Goal: Transaction & Acquisition: Purchase product/service

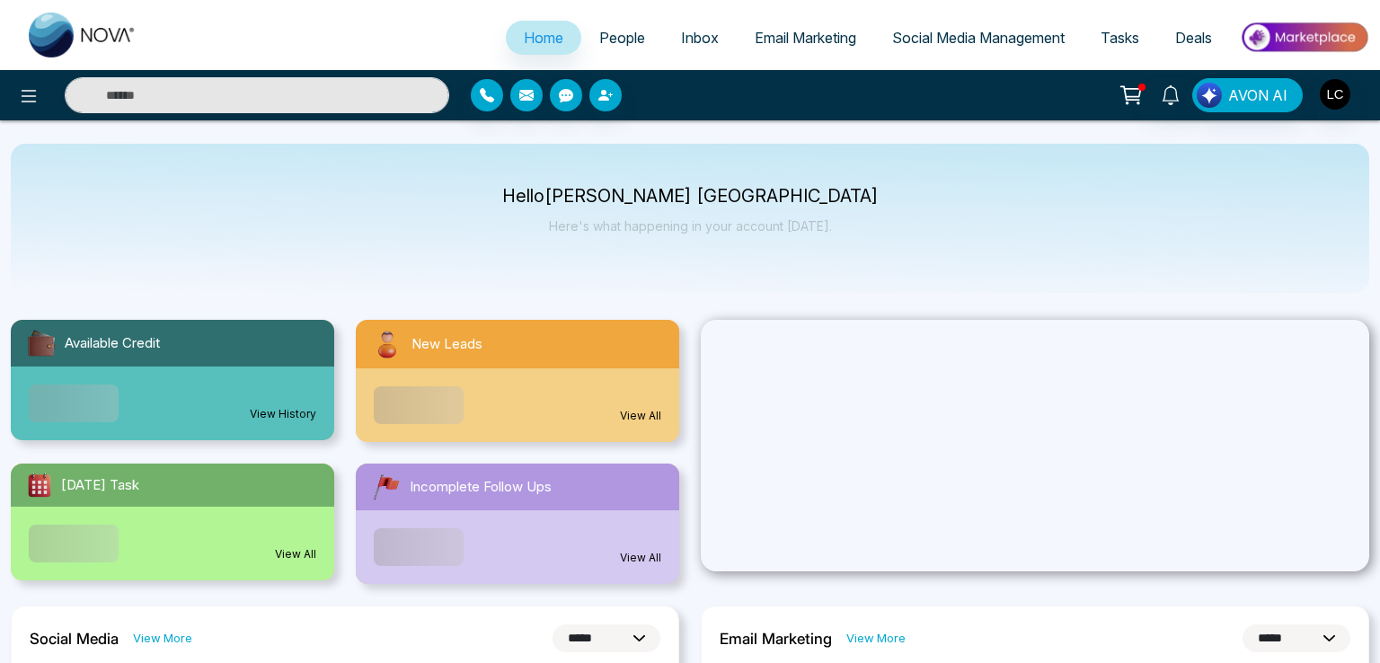
select select "*"
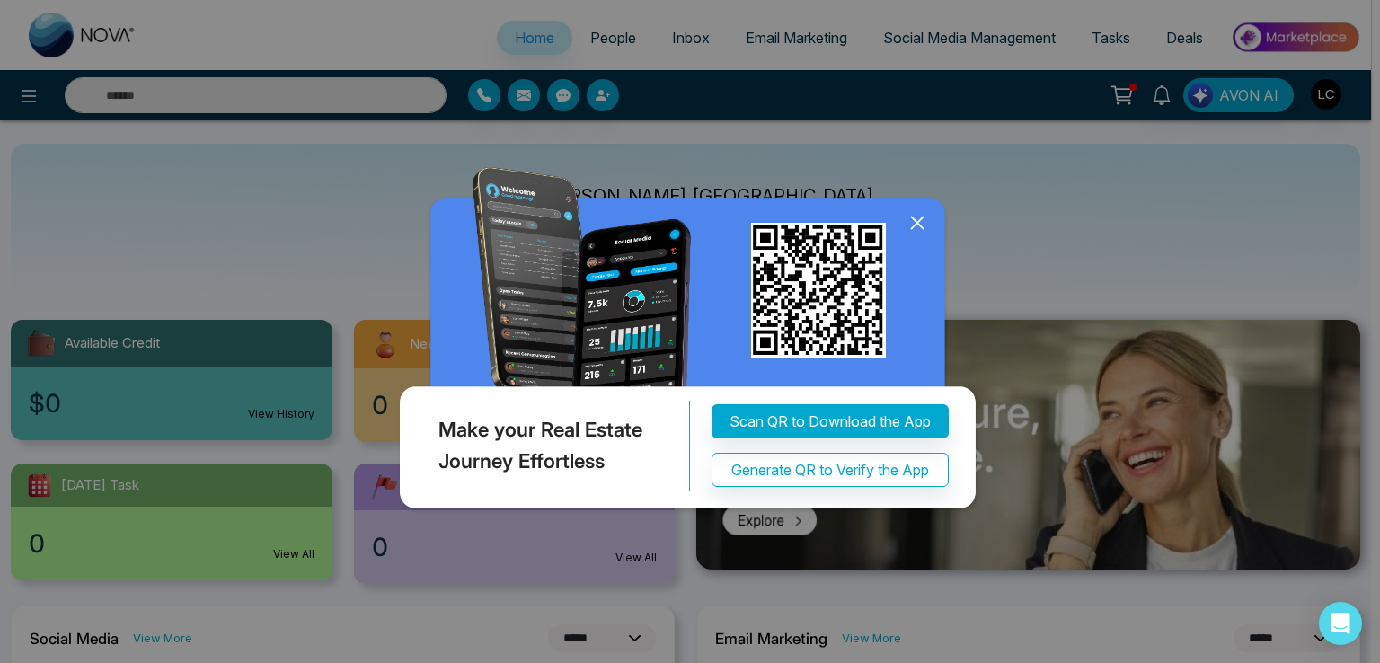
click at [920, 215] on icon at bounding box center [917, 222] width 27 height 27
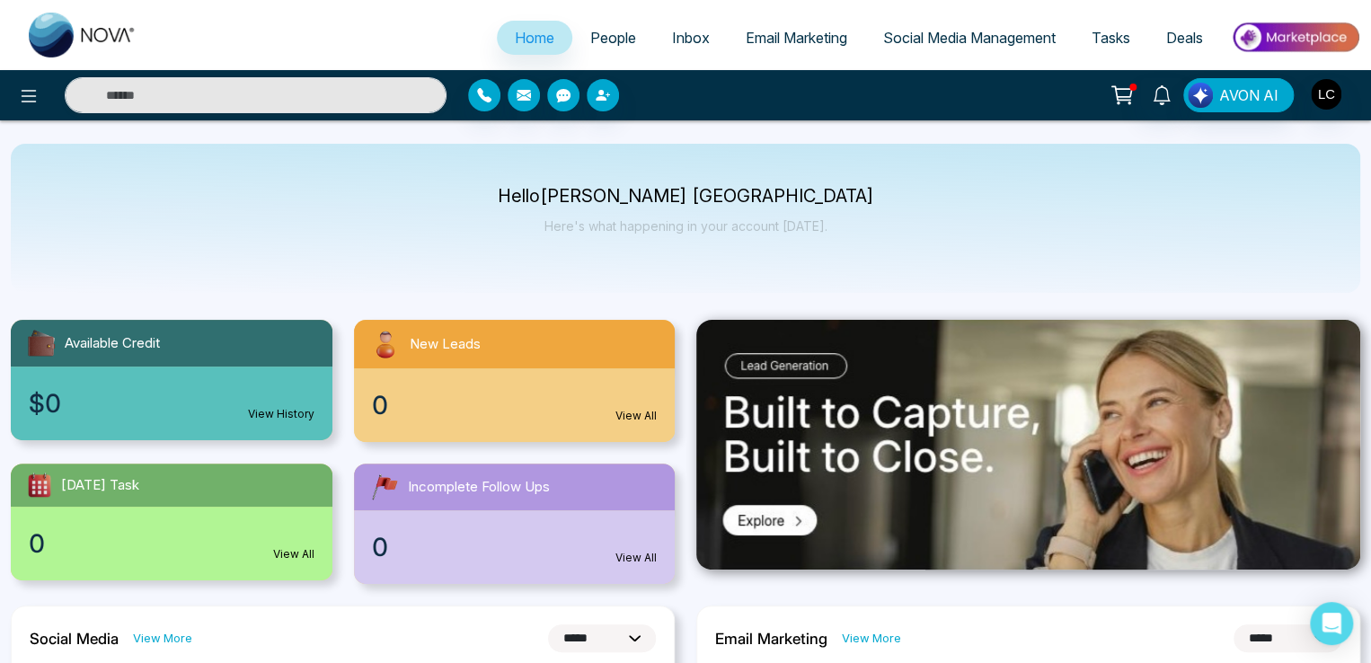
click at [1128, 93] on icon at bounding box center [1121, 95] width 25 height 25
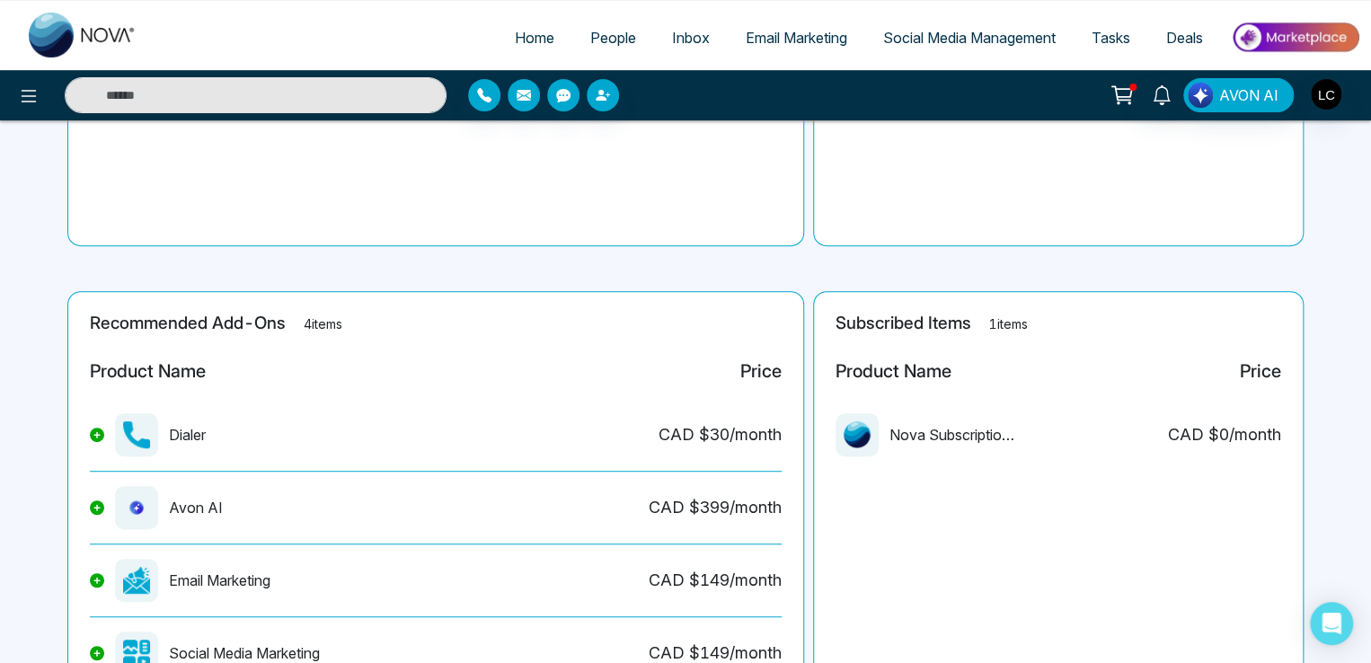
scroll to position [359, 0]
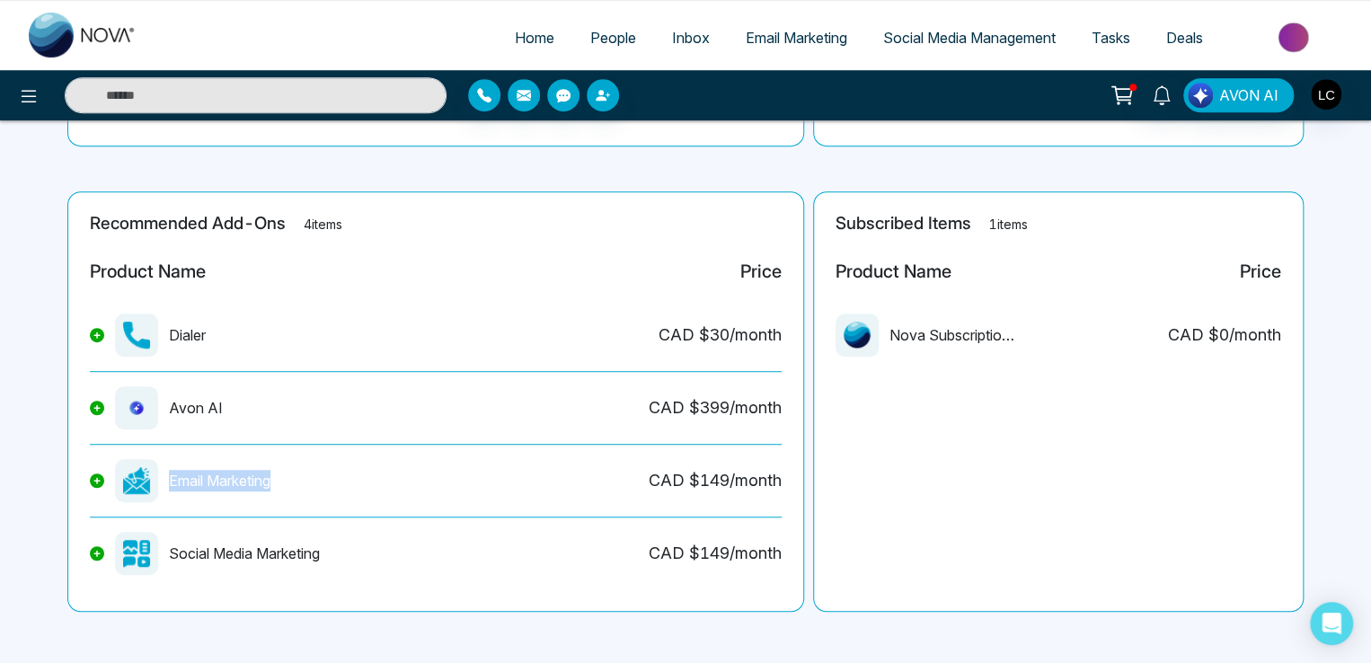
drag, startPoint x: 164, startPoint y: 478, endPoint x: 281, endPoint y: 475, distance: 116.8
click at [281, 475] on div "Email Marketing CAD $ 149 /month" at bounding box center [436, 488] width 692 height 58
drag, startPoint x: 108, startPoint y: 223, endPoint x: 176, endPoint y: 220, distance: 68.3
click at [176, 220] on h2 "Recommended Add-Ons 4 items" at bounding box center [436, 224] width 692 height 21
click at [805, 37] on span "Email Marketing" at bounding box center [795, 38] width 101 height 18
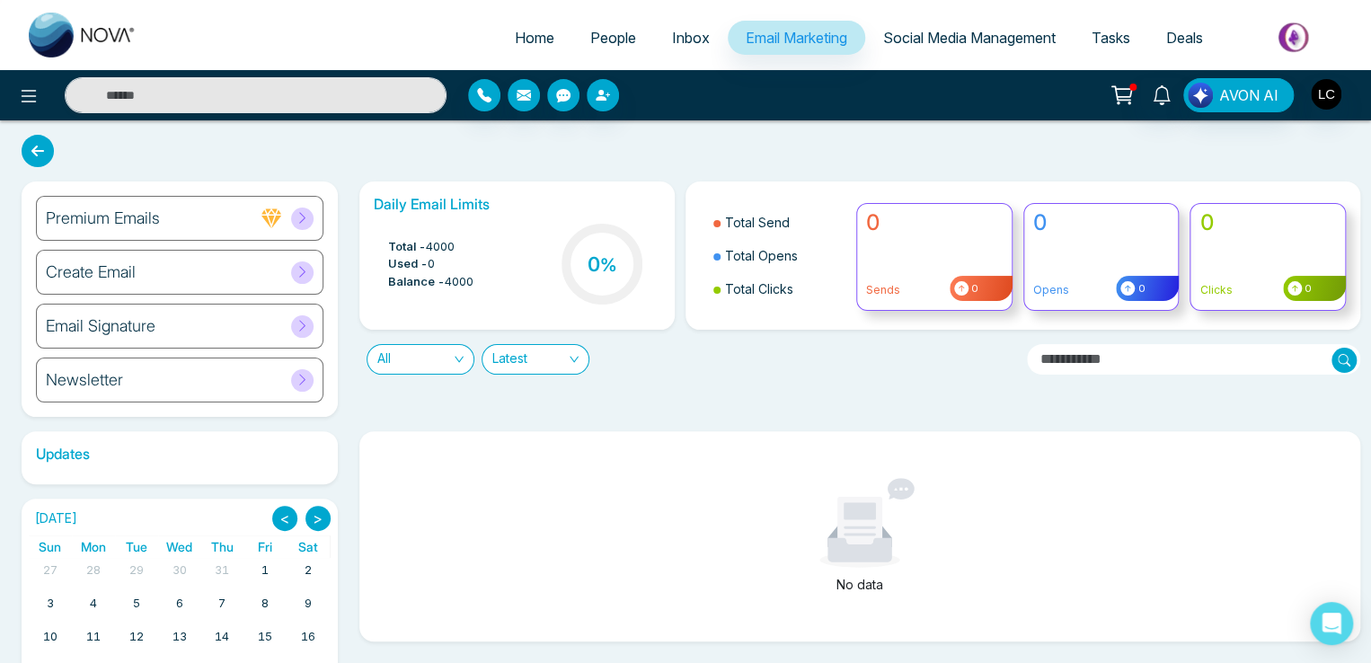
click at [302, 216] on icon at bounding box center [302, 217] width 6 height 11
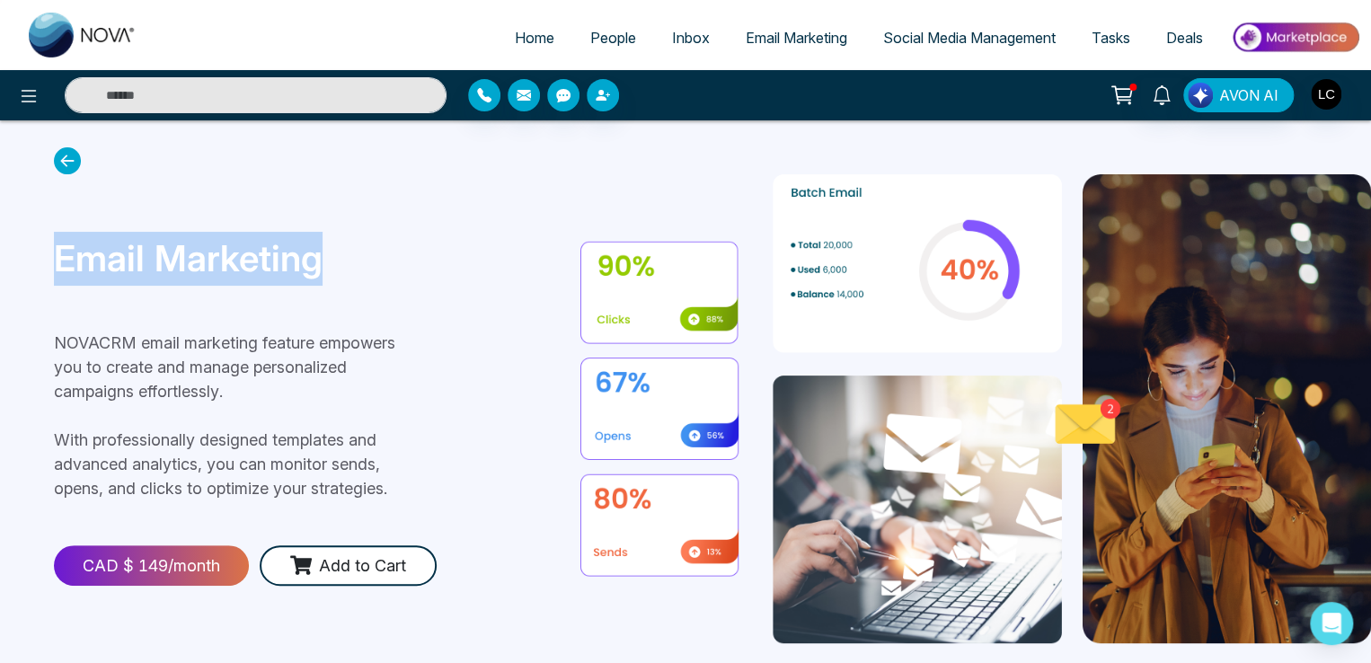
drag, startPoint x: 57, startPoint y: 198, endPoint x: 345, endPoint y: 245, distance: 291.3
click at [345, 245] on p "Email Marketing" at bounding box center [317, 259] width 526 height 54
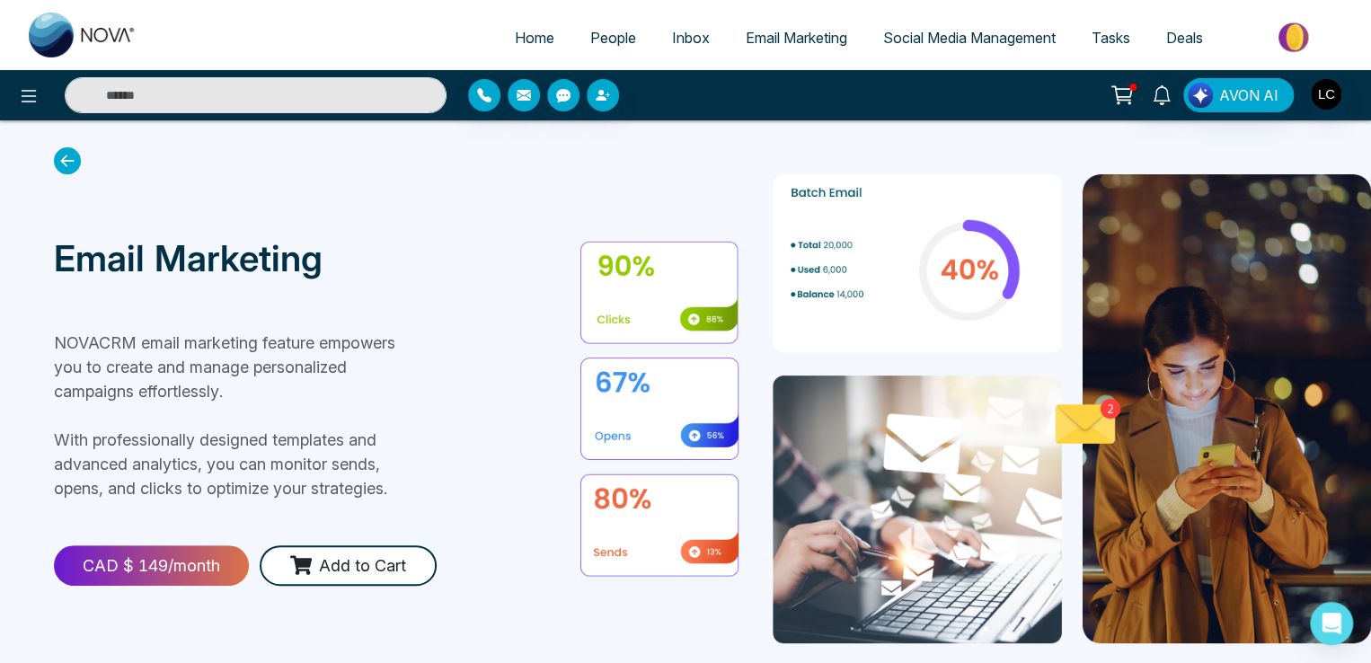
click at [79, 151] on icon at bounding box center [67, 160] width 27 height 27
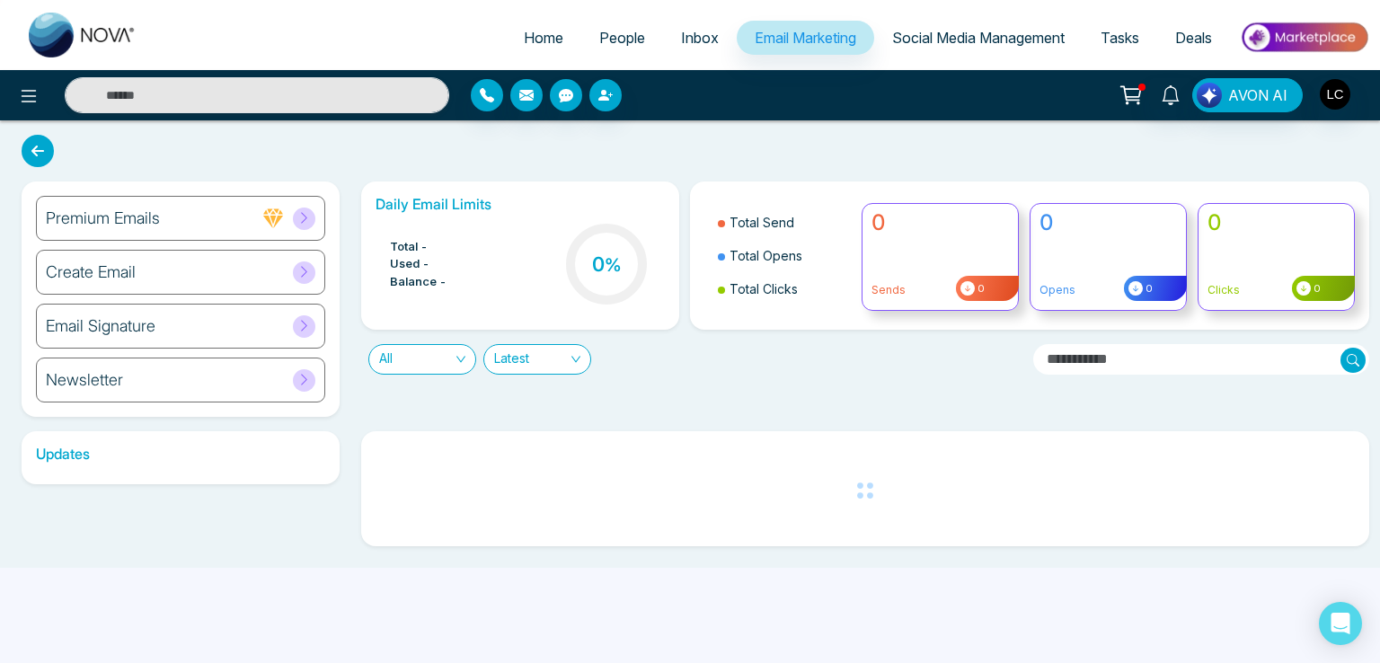
click at [148, 383] on div "Newsletter" at bounding box center [180, 379] width 289 height 45
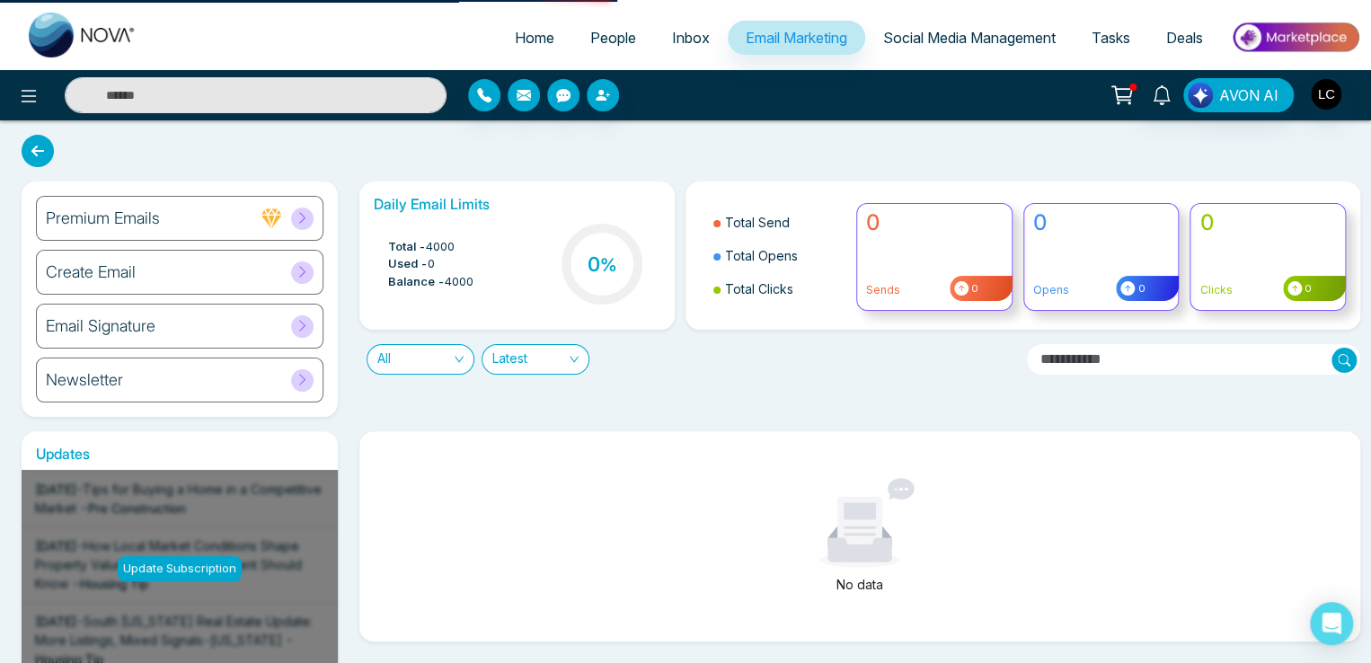
click at [296, 379] on icon at bounding box center [302, 379] width 13 height 13
click at [303, 373] on icon at bounding box center [302, 379] width 13 height 13
click at [102, 378] on h6 "Newsletter" at bounding box center [84, 380] width 77 height 20
click at [90, 378] on h6 "Newsletter" at bounding box center [84, 380] width 77 height 20
click at [299, 373] on icon at bounding box center [302, 379] width 13 height 13
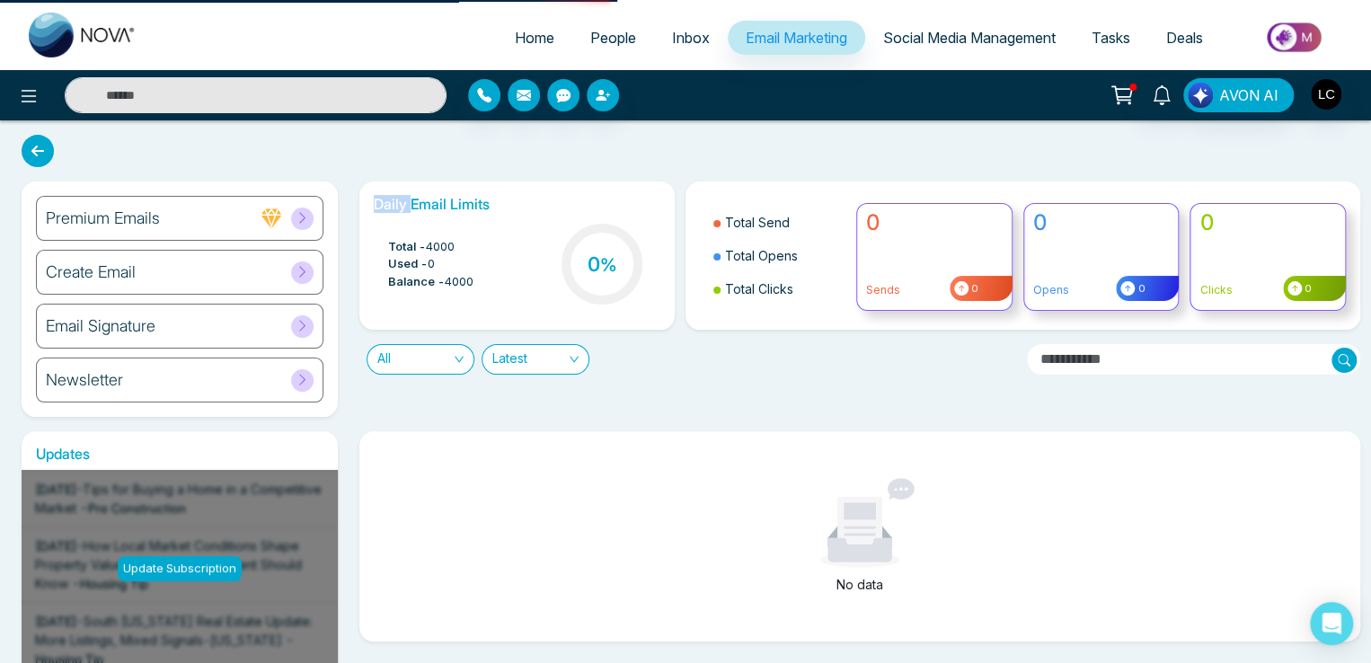
click at [299, 373] on icon at bounding box center [302, 379] width 13 height 13
click at [304, 378] on icon at bounding box center [302, 379] width 13 height 13
click at [84, 378] on h6 "Newsletter" at bounding box center [84, 380] width 77 height 20
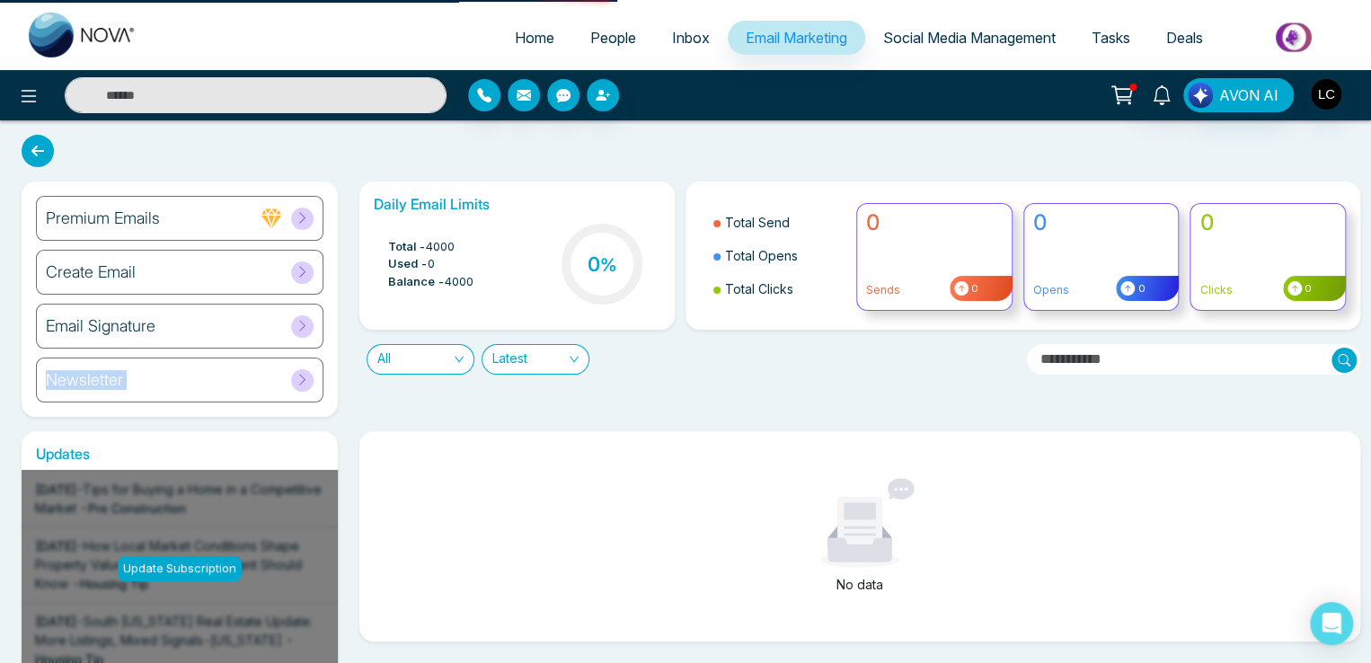
click at [84, 378] on h6 "Newsletter" at bounding box center [84, 380] width 77 height 20
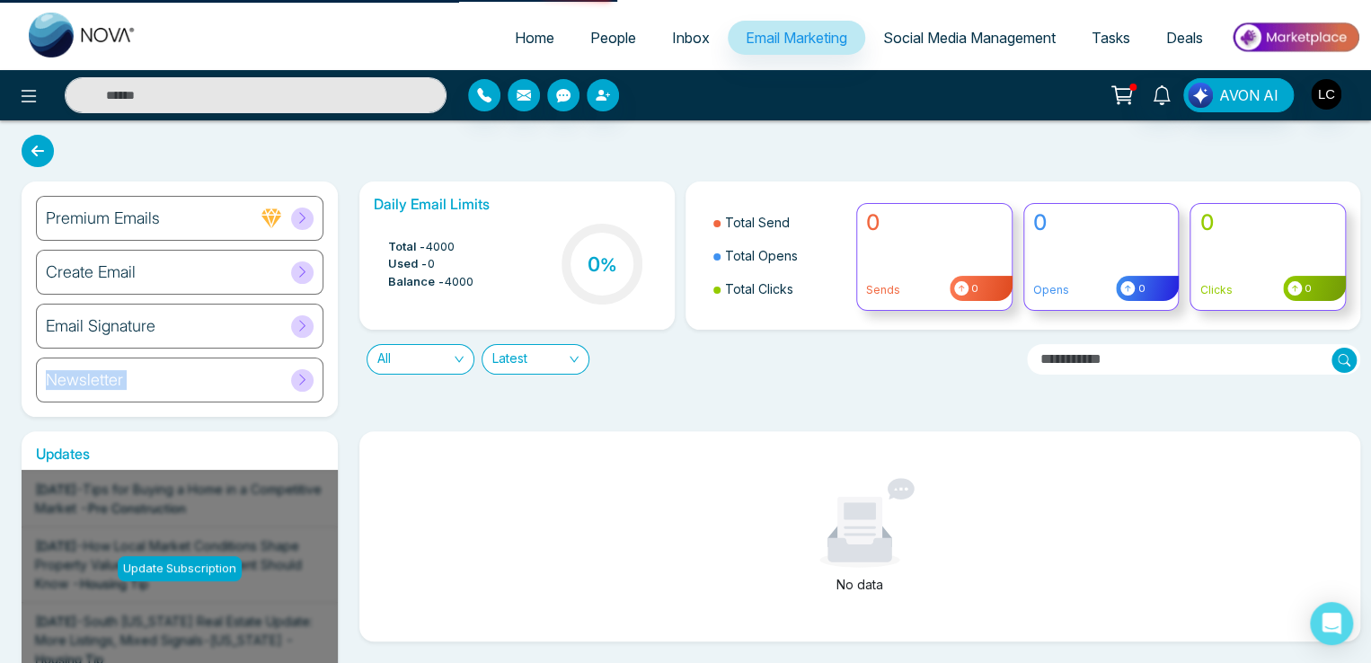
click at [84, 378] on h6 "Newsletter" at bounding box center [84, 380] width 77 height 20
click at [305, 384] on icon at bounding box center [302, 379] width 13 height 13
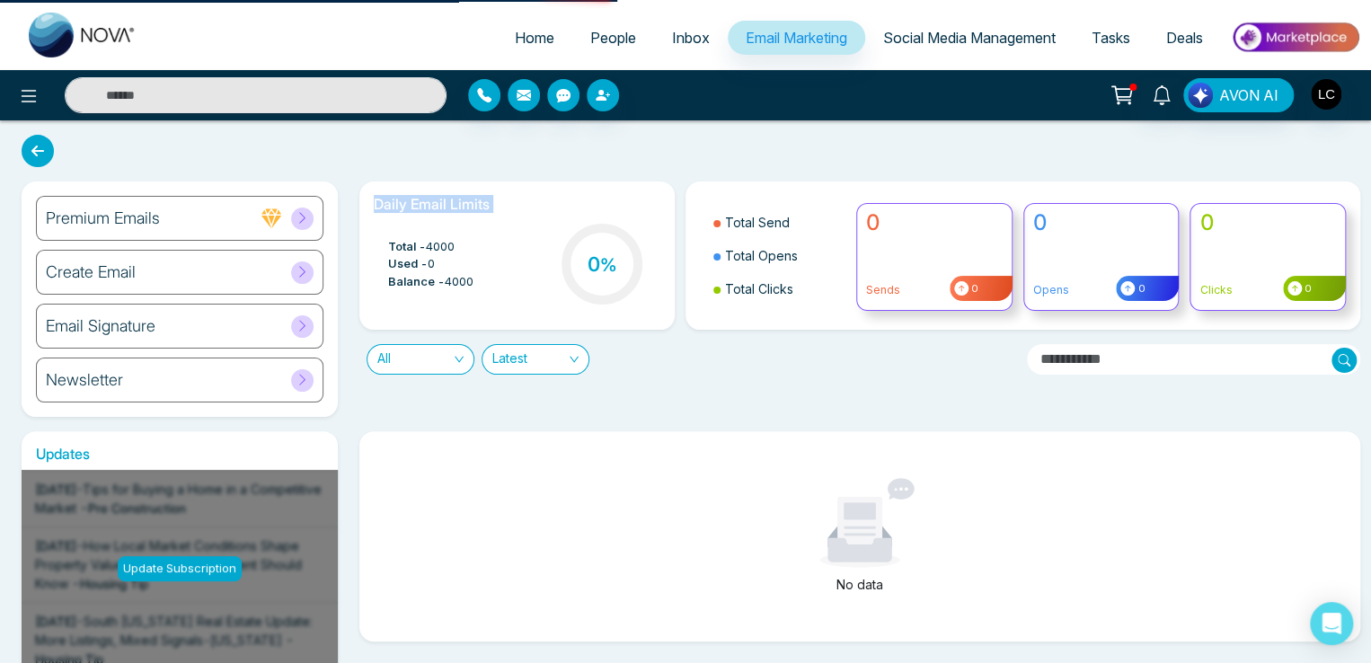
click at [305, 384] on icon at bounding box center [302, 379] width 13 height 13
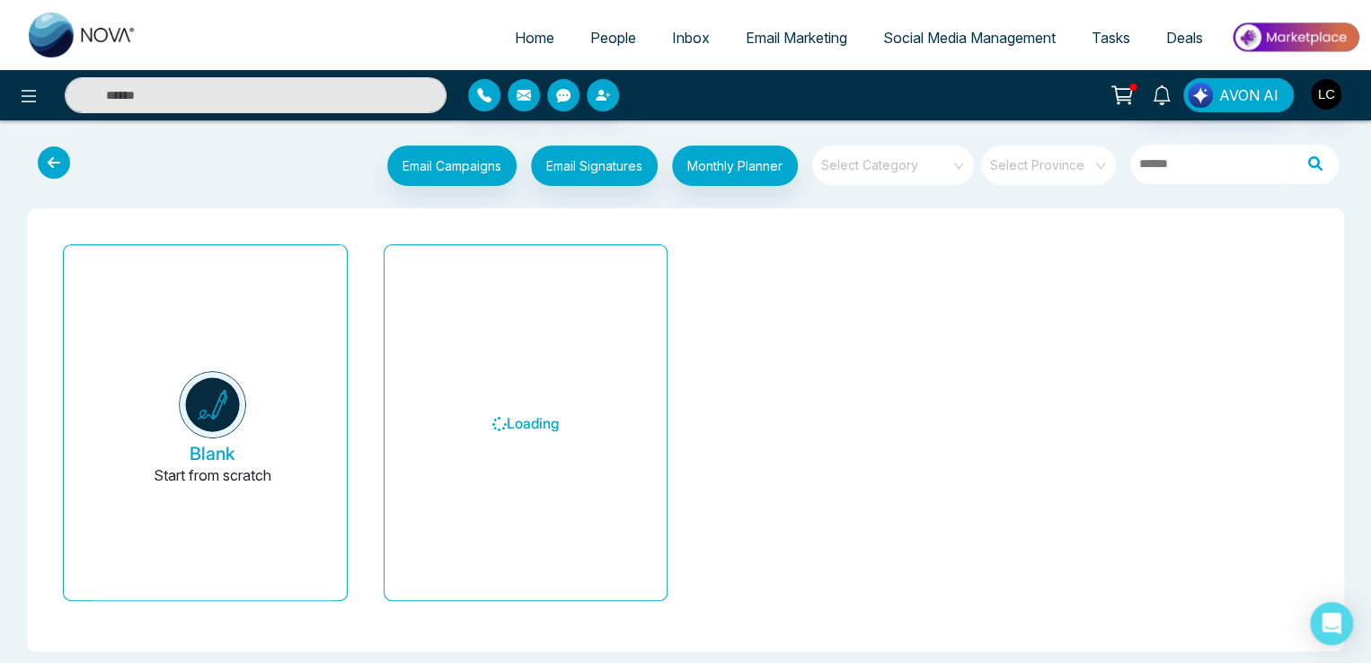
drag, startPoint x: 542, startPoint y: 495, endPoint x: 219, endPoint y: 163, distance: 463.0
click at [219, 163] on div "Email Campaigns Start from scratch? View my campaigns Email Signatures Monthly …" at bounding box center [740, 168] width 1217 height 45
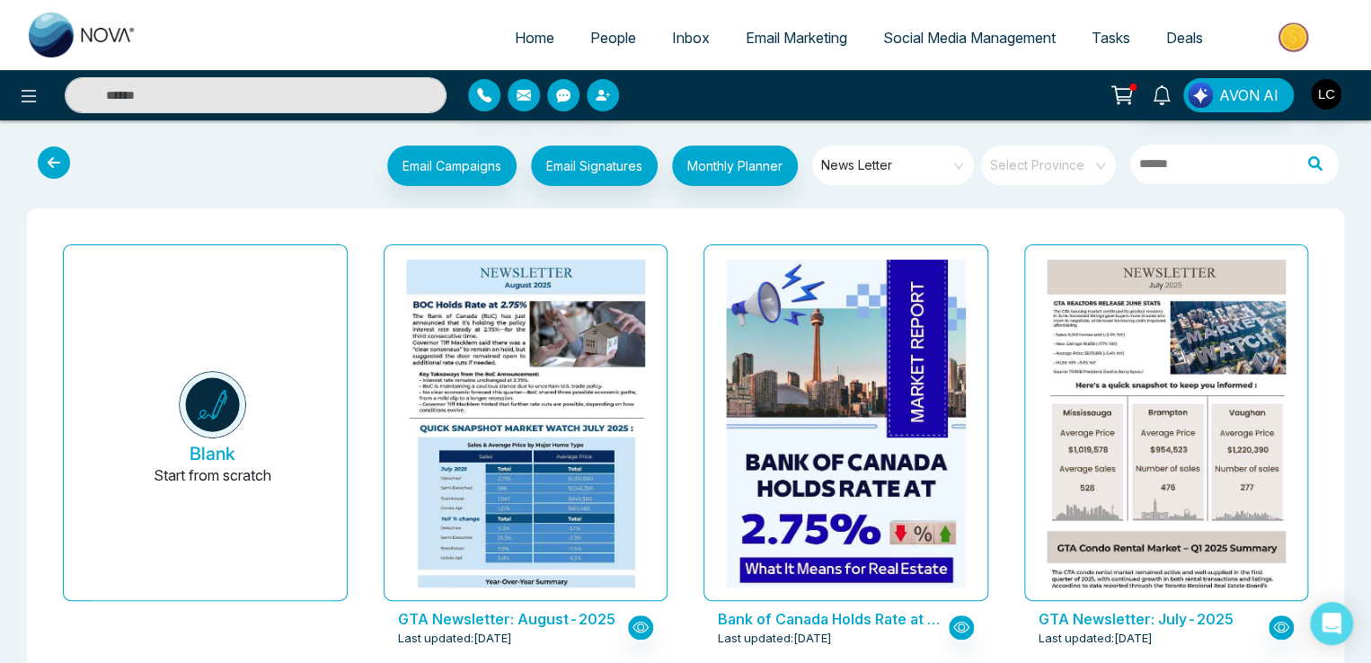
drag, startPoint x: 371, startPoint y: 40, endPoint x: 408, endPoint y: 36, distance: 37.0
click at [371, 40] on ul "Home People Inbox Email Marketing Social Media Management Tasks Deals" at bounding box center [756, 38] width 1205 height 49
click at [1125, 93] on icon at bounding box center [1121, 95] width 25 height 25
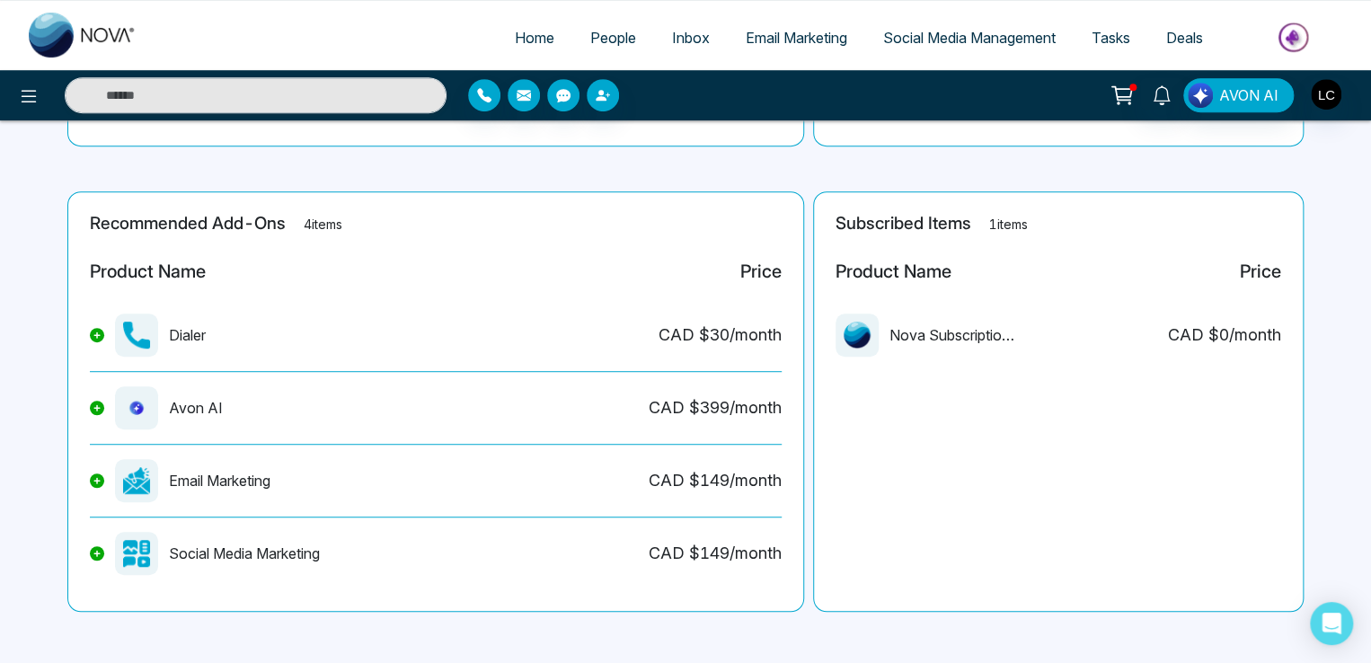
scroll to position [361, 0]
drag, startPoint x: 164, startPoint y: 475, endPoint x: 345, endPoint y: 474, distance: 180.5
click at [345, 474] on div "Email Marketing CAD $ 149 /month" at bounding box center [436, 486] width 692 height 58
drag, startPoint x: 161, startPoint y: 222, endPoint x: 262, endPoint y: 217, distance: 101.6
click at [259, 220] on h2 "Recommended Add-Ons 4 items" at bounding box center [436, 222] width 692 height 21
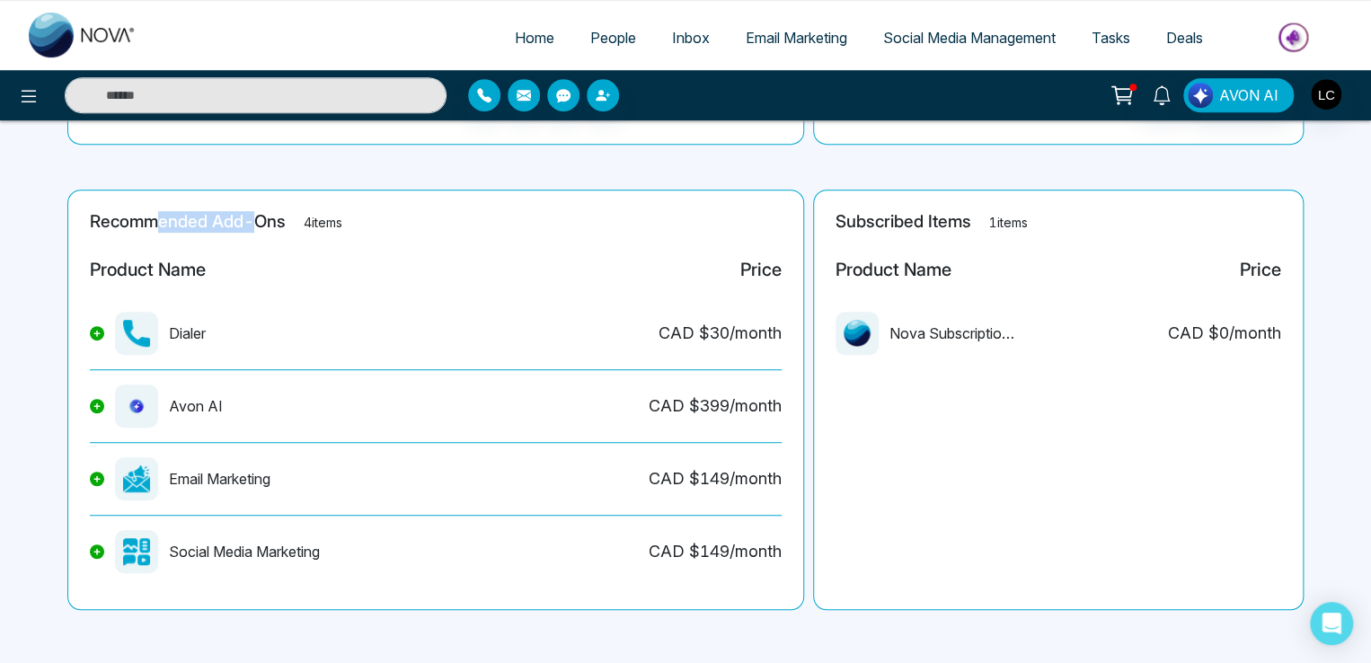
click at [766, 38] on span "Email Marketing" at bounding box center [795, 38] width 101 height 18
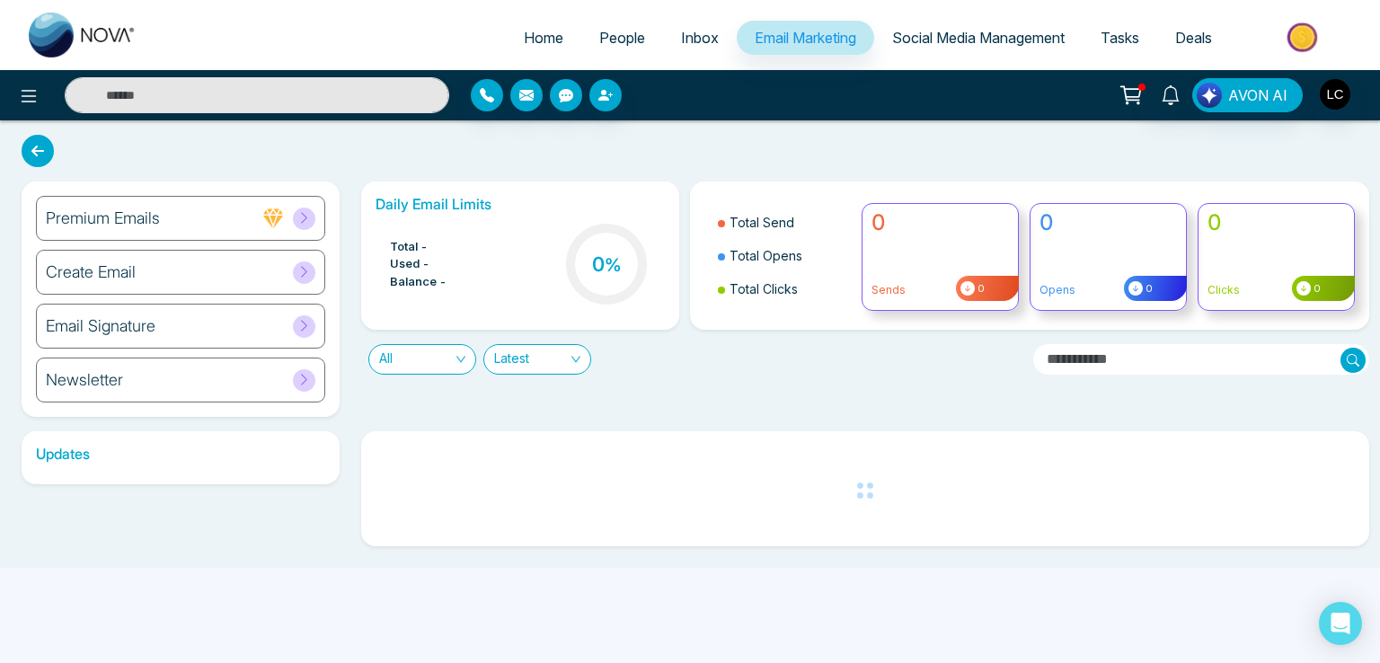
click at [171, 231] on div "Premium Emails" at bounding box center [180, 218] width 289 height 45
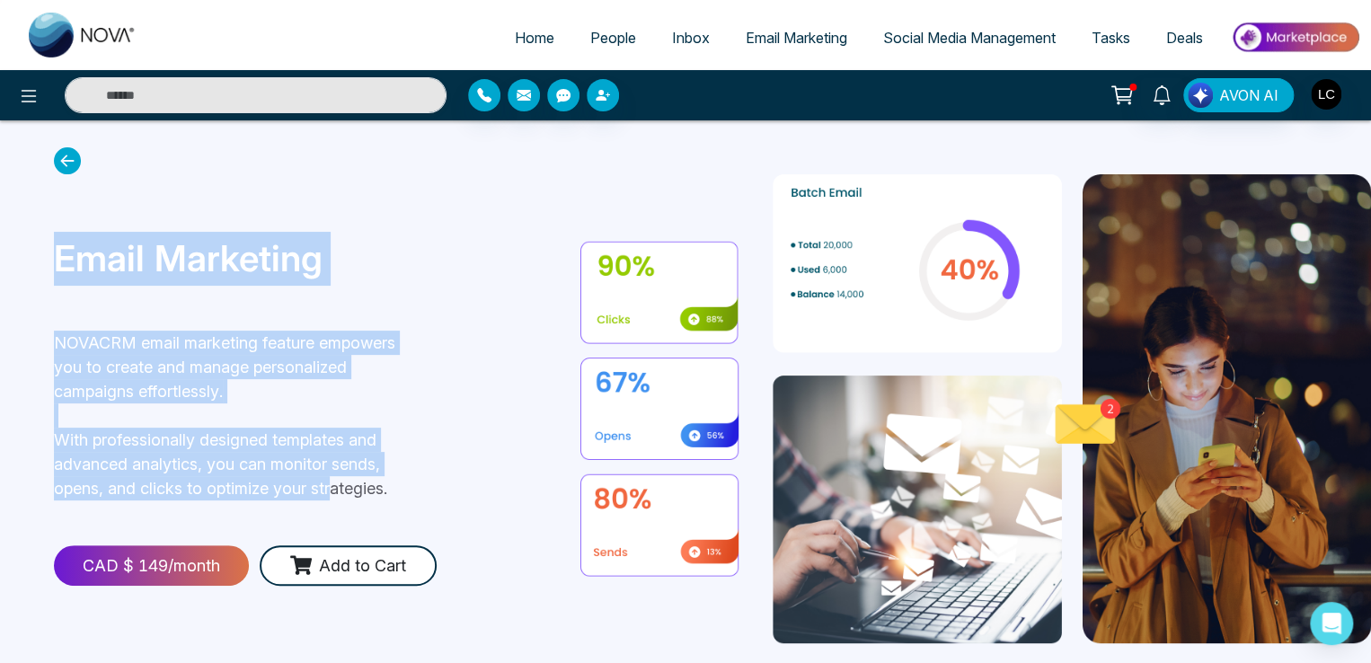
drag, startPoint x: 36, startPoint y: 208, endPoint x: 333, endPoint y: 448, distance: 382.0
click at [333, 448] on section "Email Marketing NOVACRM email marketing feature empowers you to create and mana…" at bounding box center [685, 408] width 1371 height 577
click at [815, 40] on span "Email Marketing" at bounding box center [795, 38] width 101 height 18
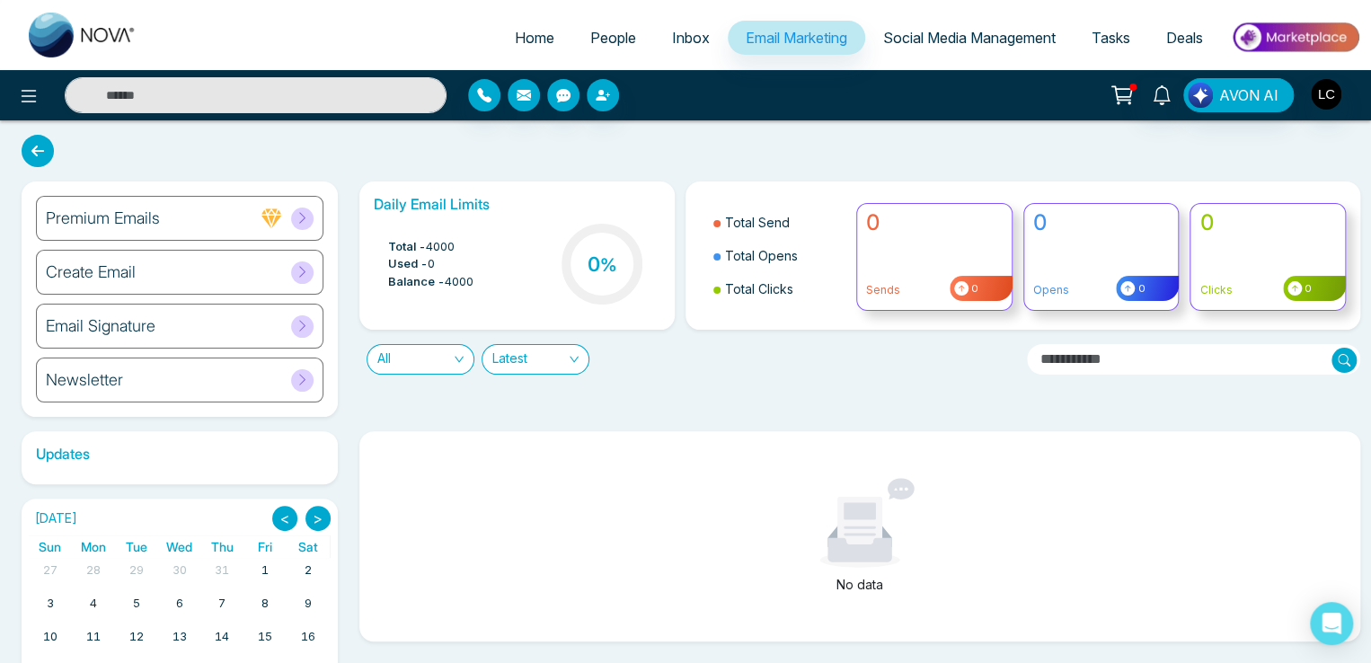
click at [256, 377] on div "Newsletter" at bounding box center [179, 379] width 287 height 45
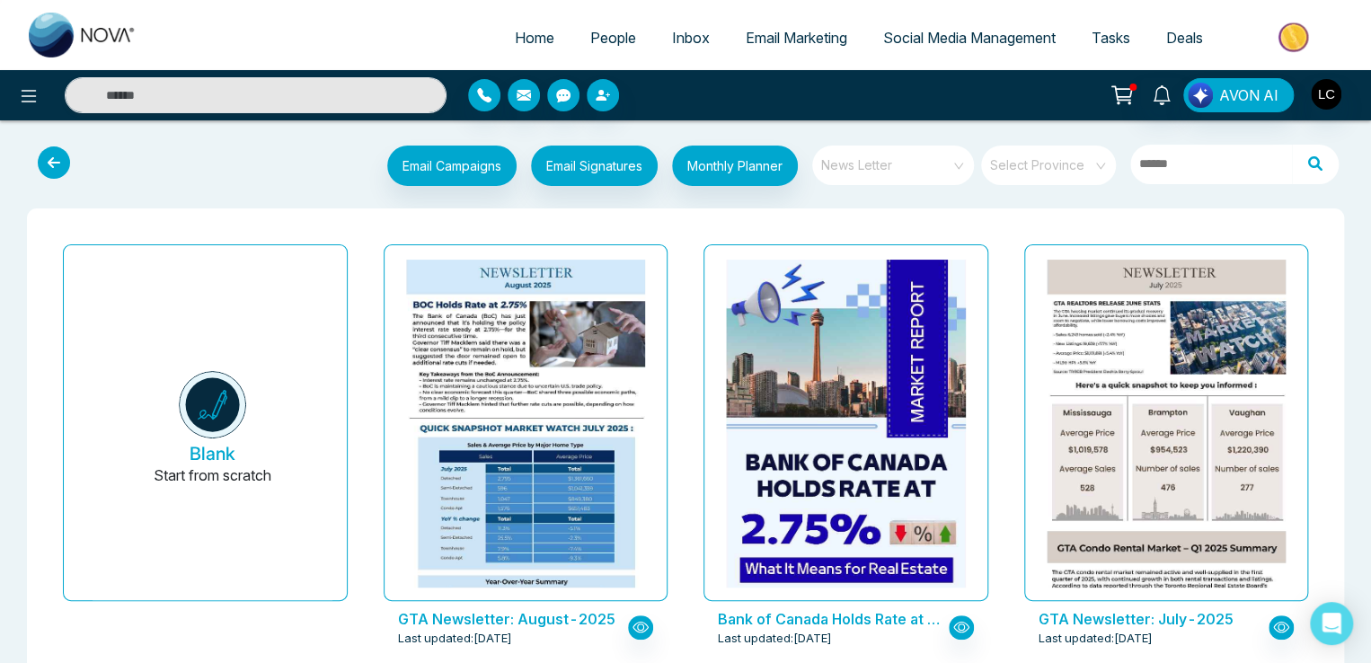
click at [913, 164] on span "News Letter" at bounding box center [894, 165] width 146 height 27
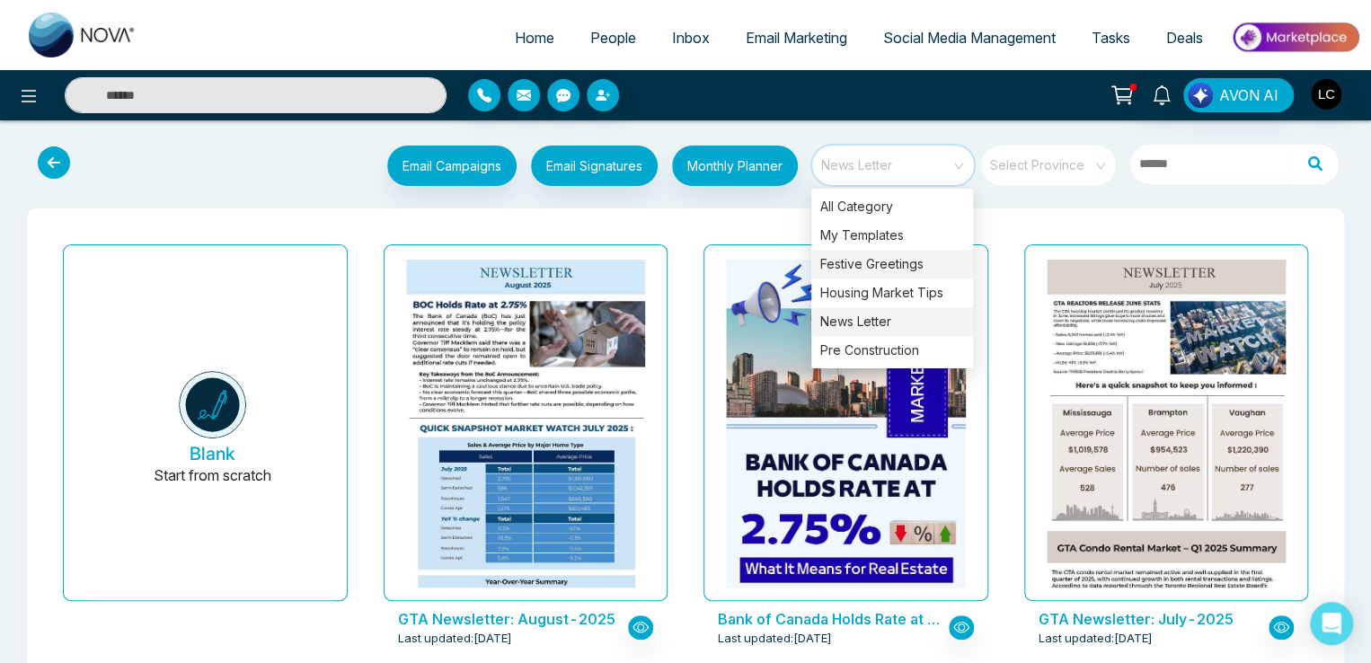
click at [859, 269] on div "Festive Greetings" at bounding box center [892, 264] width 162 height 29
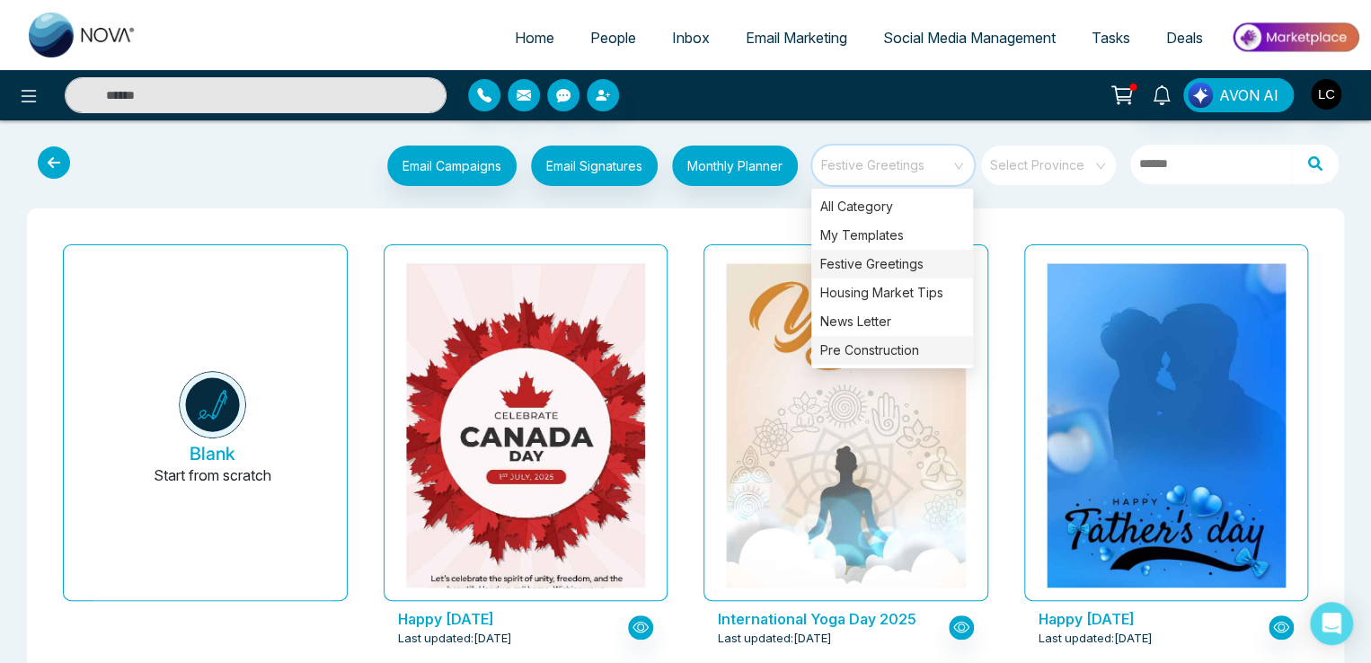
click at [845, 342] on div "Pre Construction" at bounding box center [892, 350] width 162 height 29
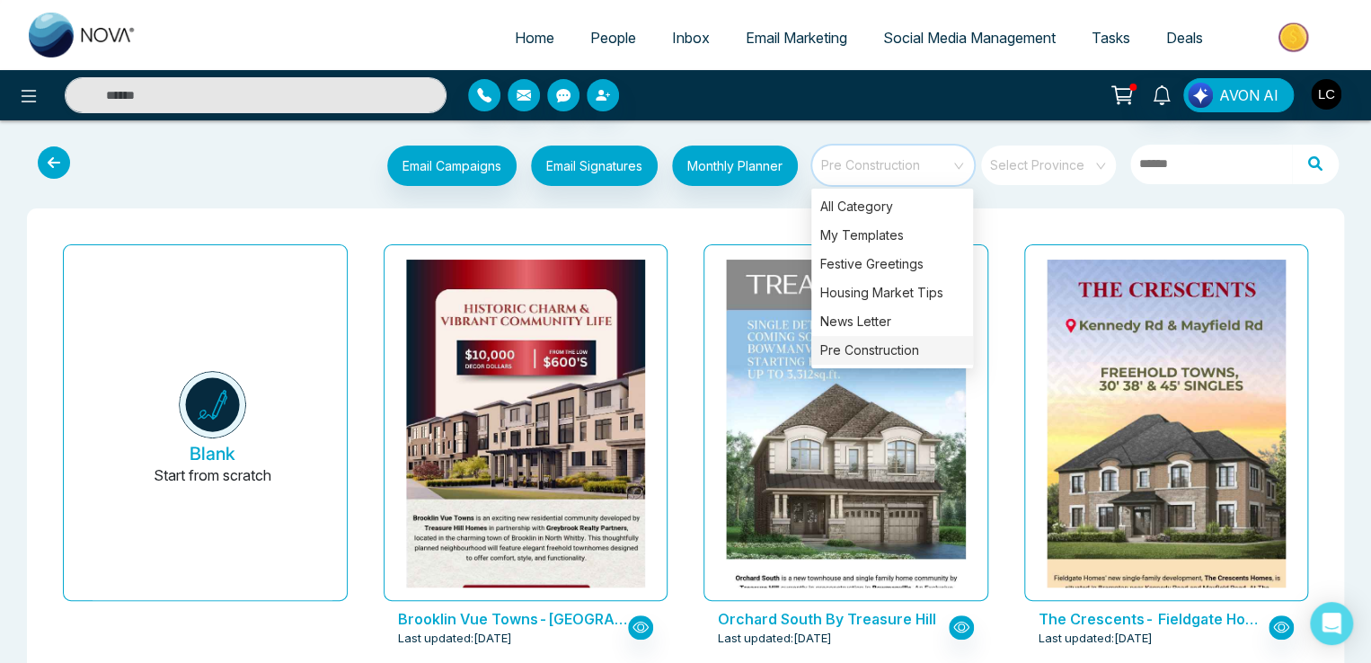
click at [273, 4] on div "Home People Inbox Email Marketing Social Media Management Tasks Deals" at bounding box center [685, 35] width 1371 height 70
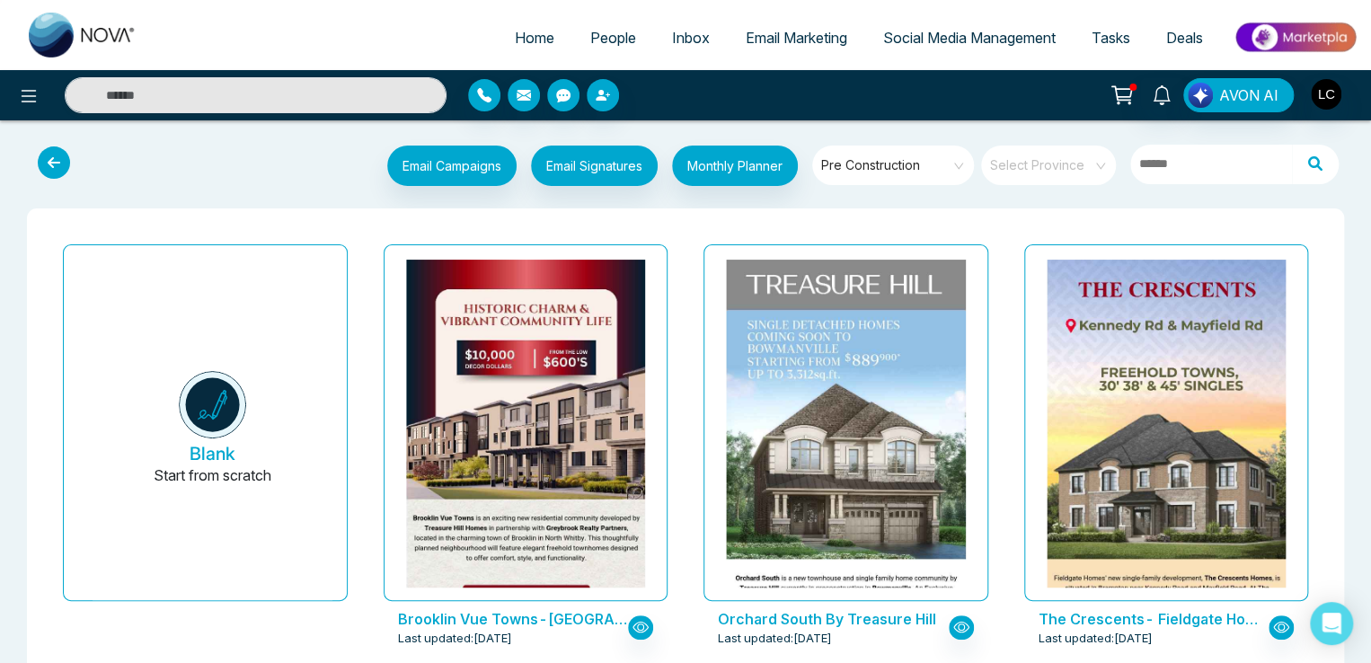
click at [773, 41] on span "Email Marketing" at bounding box center [795, 38] width 101 height 18
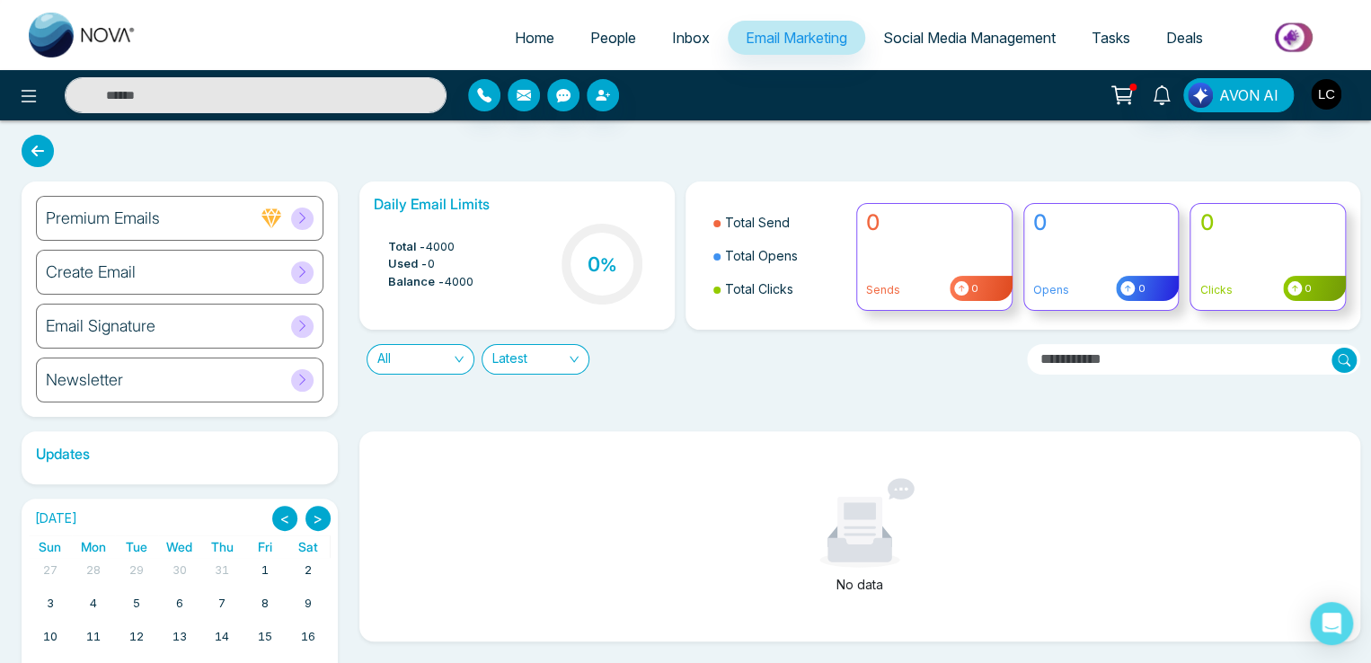
click at [289, 215] on div at bounding box center [286, 218] width 53 height 22
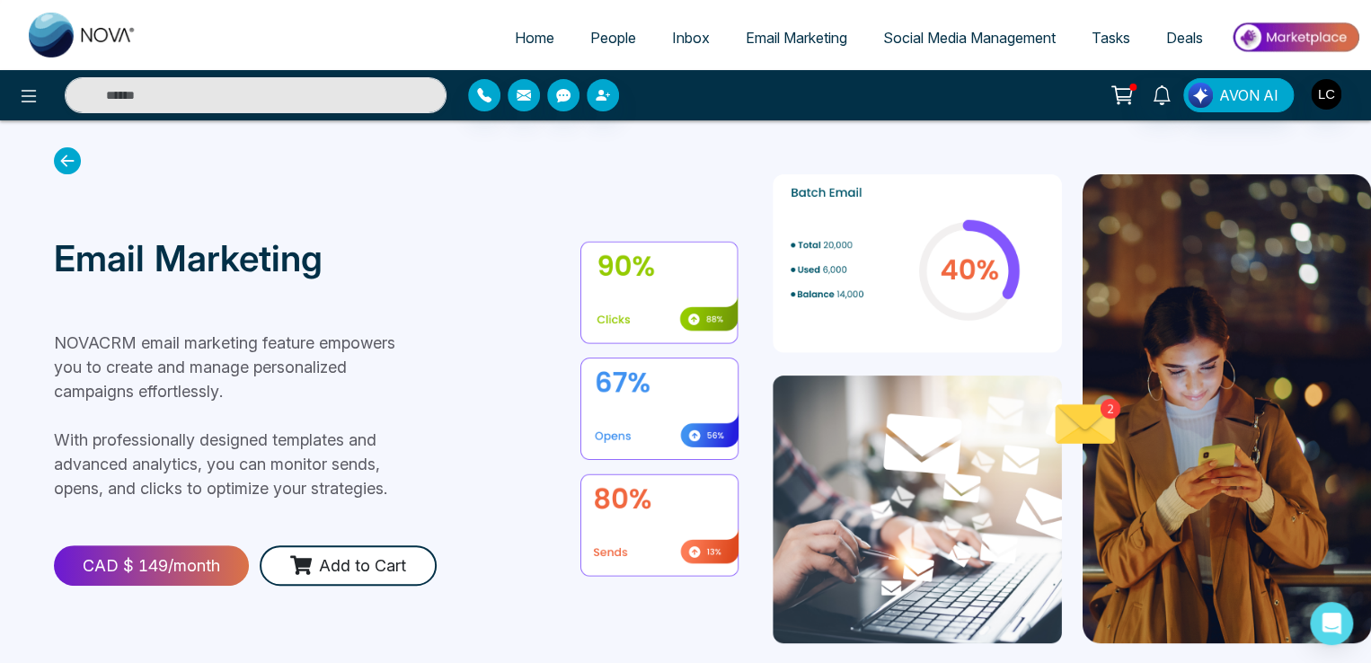
click at [1110, 92] on button at bounding box center [1122, 95] width 36 height 34
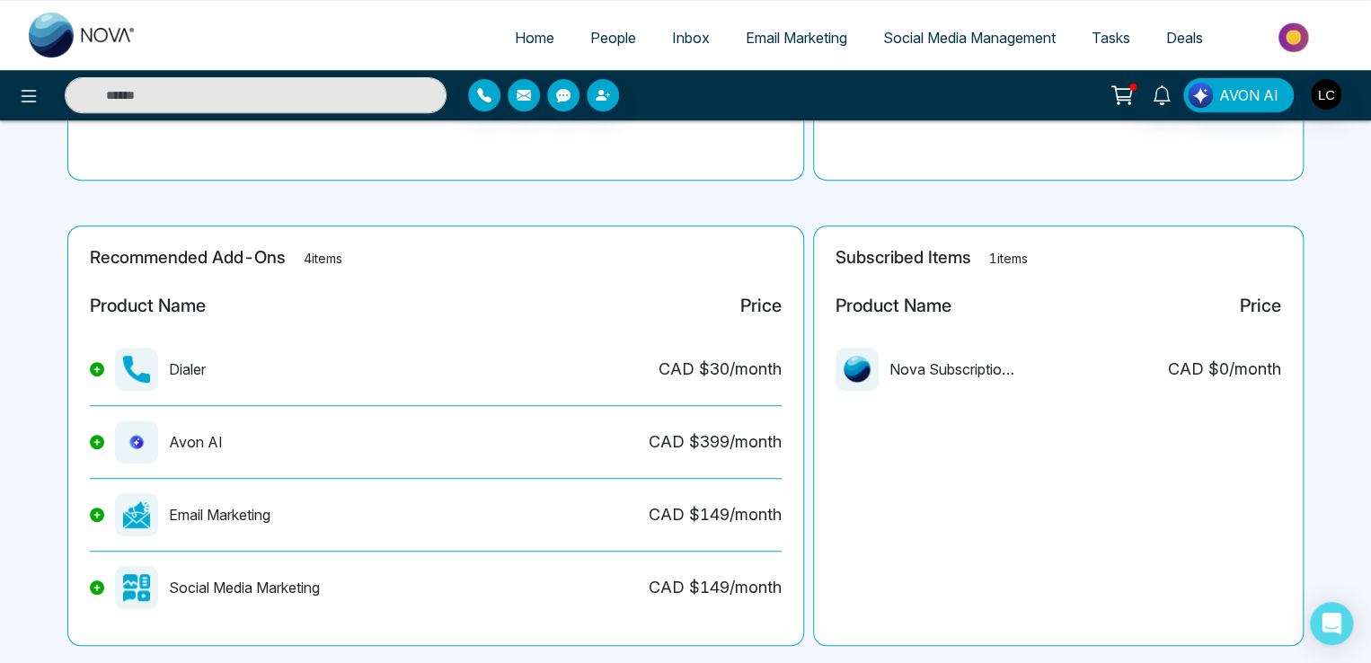
scroll to position [361, 0]
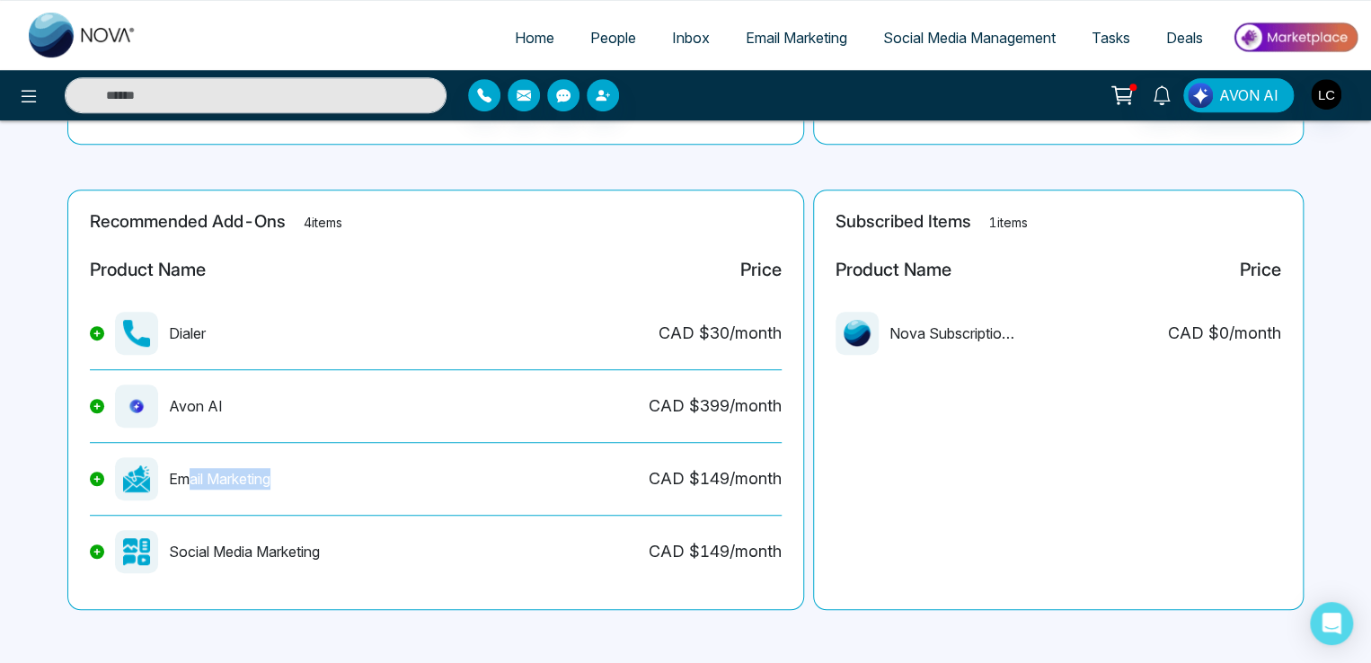
drag, startPoint x: 190, startPoint y: 482, endPoint x: 273, endPoint y: 482, distance: 83.5
click at [270, 482] on div "Email Marketing" at bounding box center [180, 478] width 181 height 43
drag, startPoint x: 665, startPoint y: 481, endPoint x: 737, endPoint y: 476, distance: 72.1
click at [737, 476] on div "CAD $ 149 /month" at bounding box center [714, 478] width 133 height 24
click at [794, 40] on span "Email Marketing" at bounding box center [795, 38] width 101 height 18
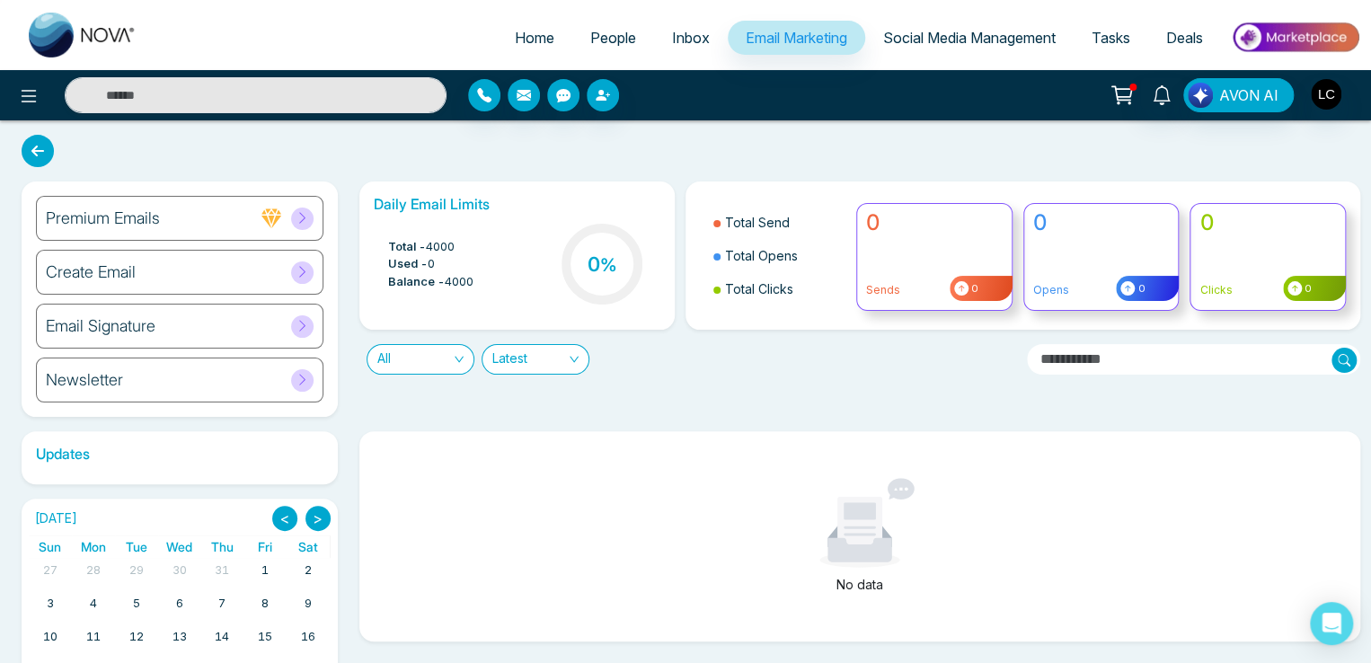
click at [304, 378] on icon at bounding box center [302, 379] width 6 height 11
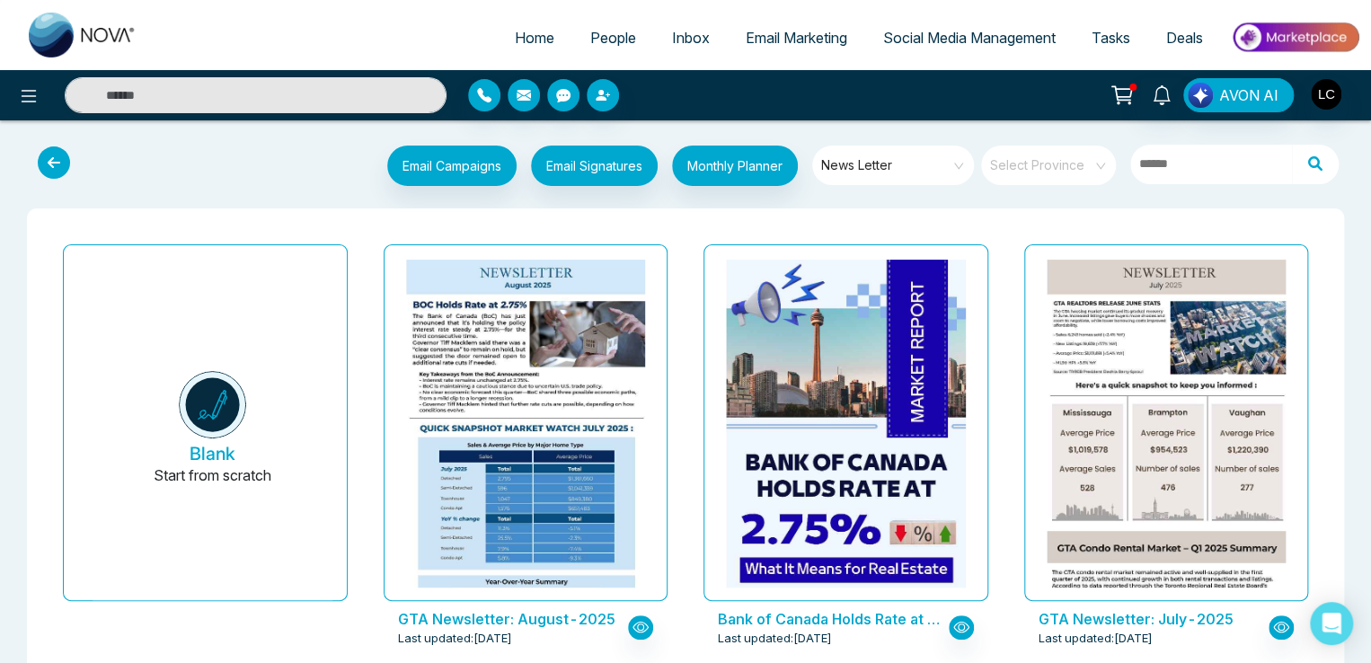
click at [892, 166] on span "News Letter" at bounding box center [894, 165] width 146 height 27
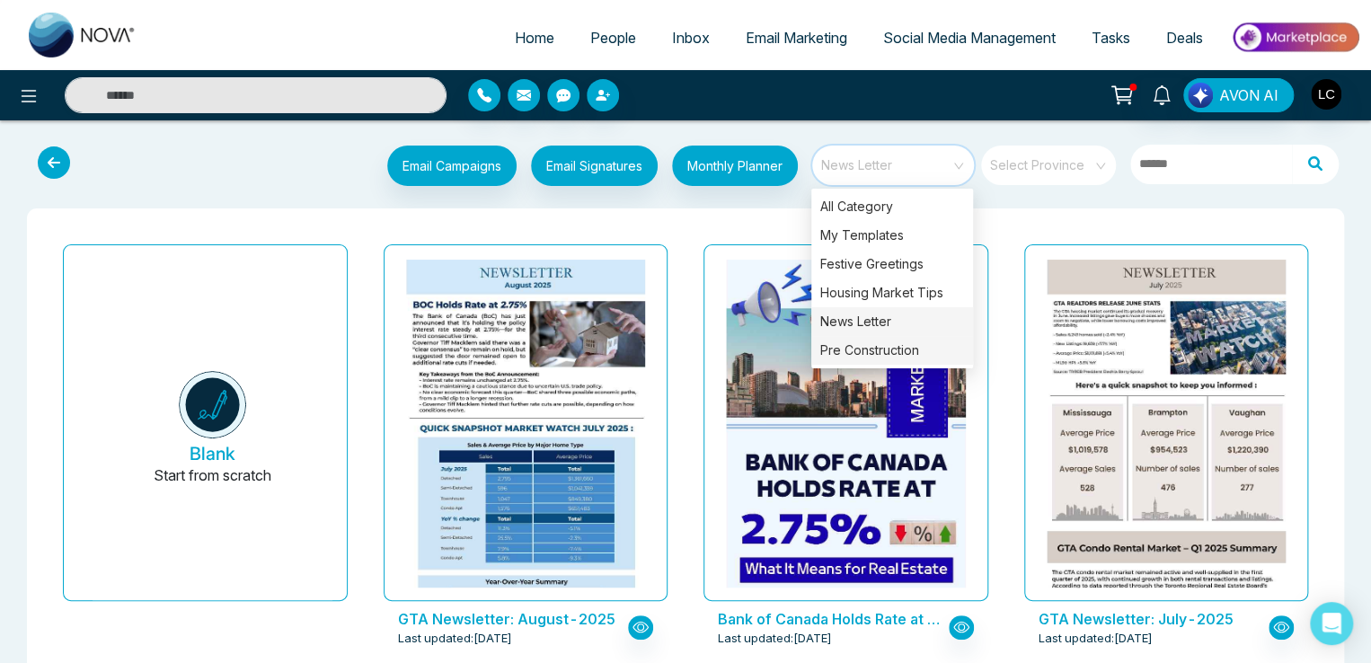
drag, startPoint x: 855, startPoint y: 327, endPoint x: 860, endPoint y: 346, distance: 19.4
click at [860, 346] on div "All Category My Templates Festive Greetings Housing Market Tips News Letter Pre…" at bounding box center [892, 278] width 162 height 172
click at [860, 346] on div "Pre Construction" at bounding box center [892, 350] width 162 height 29
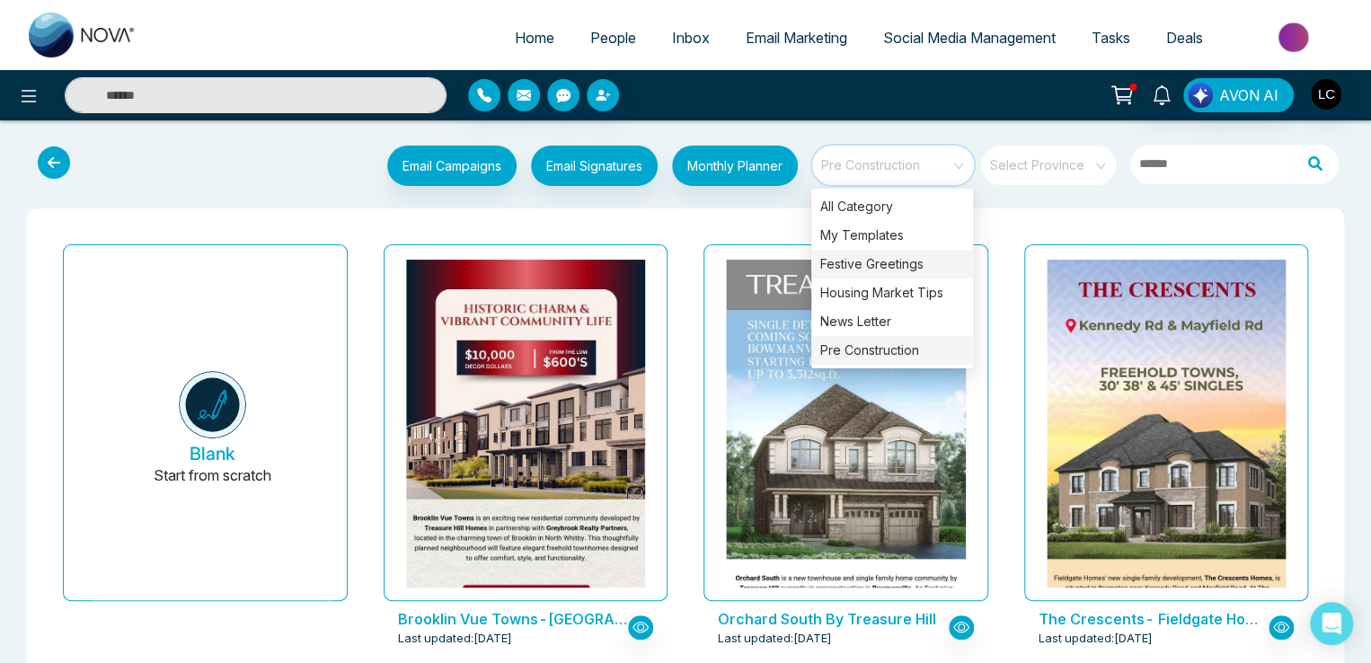
click at [861, 260] on div "Festive Greetings" at bounding box center [892, 264] width 162 height 29
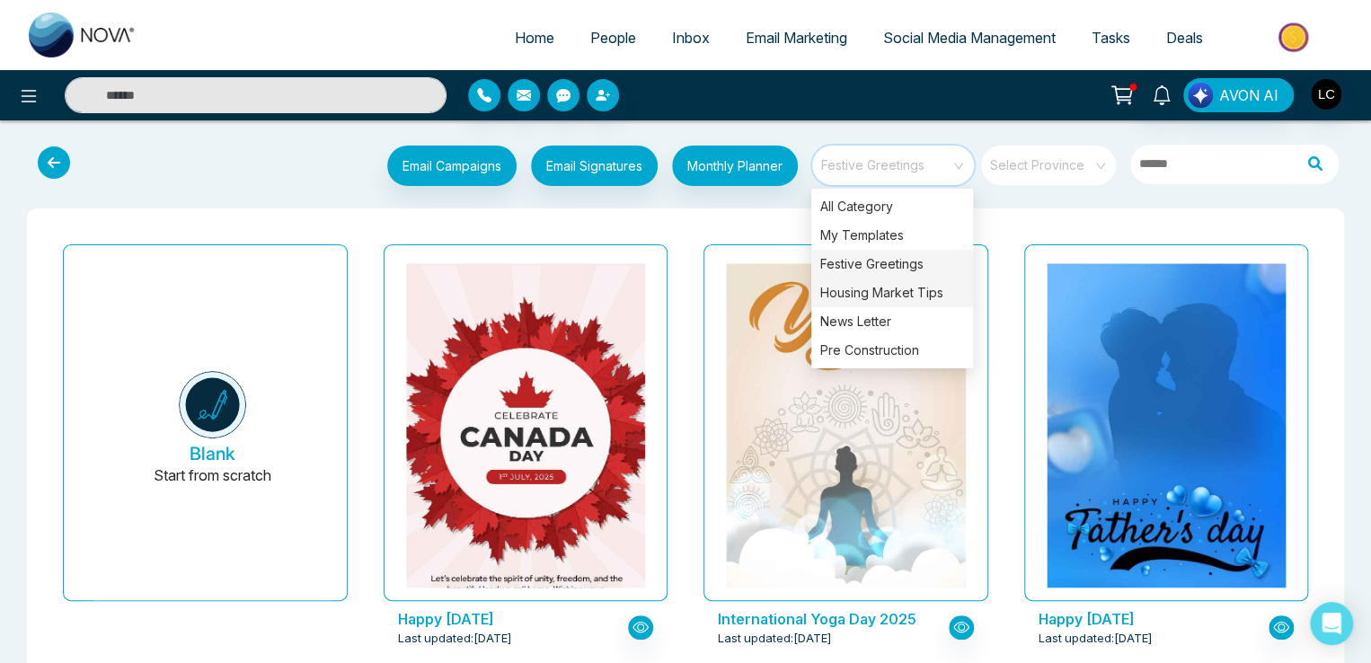
click at [869, 296] on div "Housing Market Tips" at bounding box center [892, 292] width 162 height 29
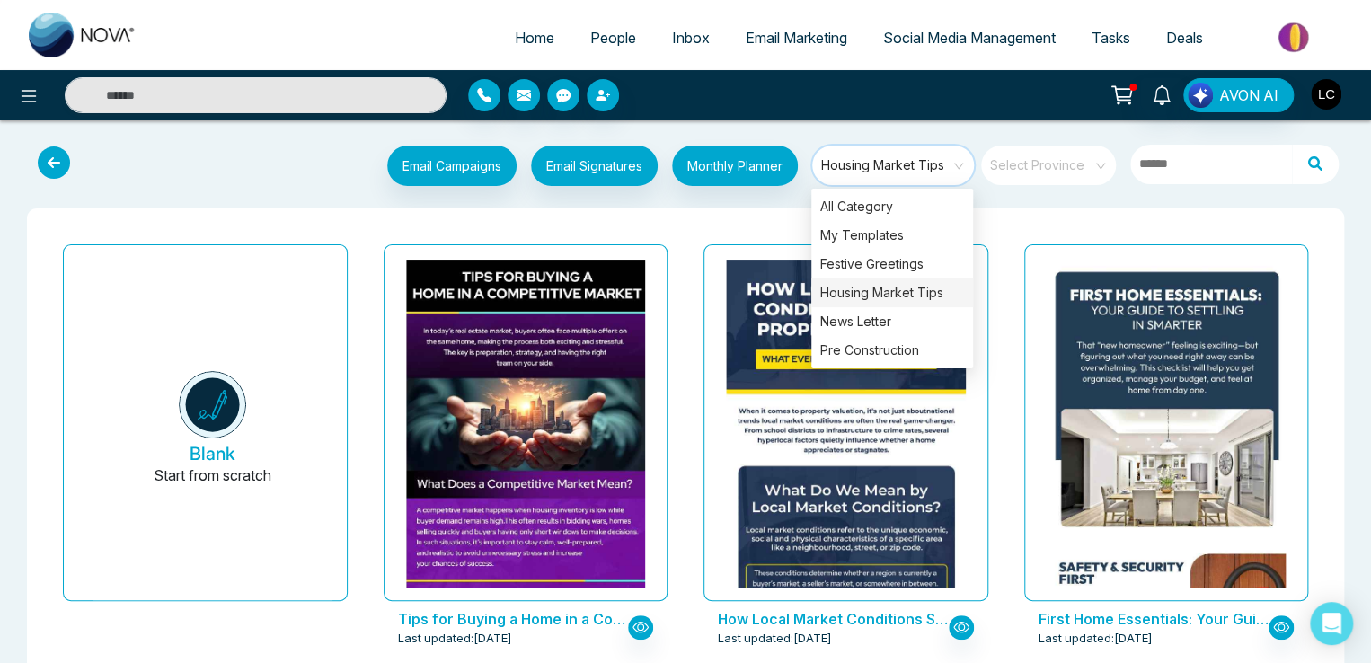
click at [1323, 92] on img "button" at bounding box center [1325, 94] width 31 height 31
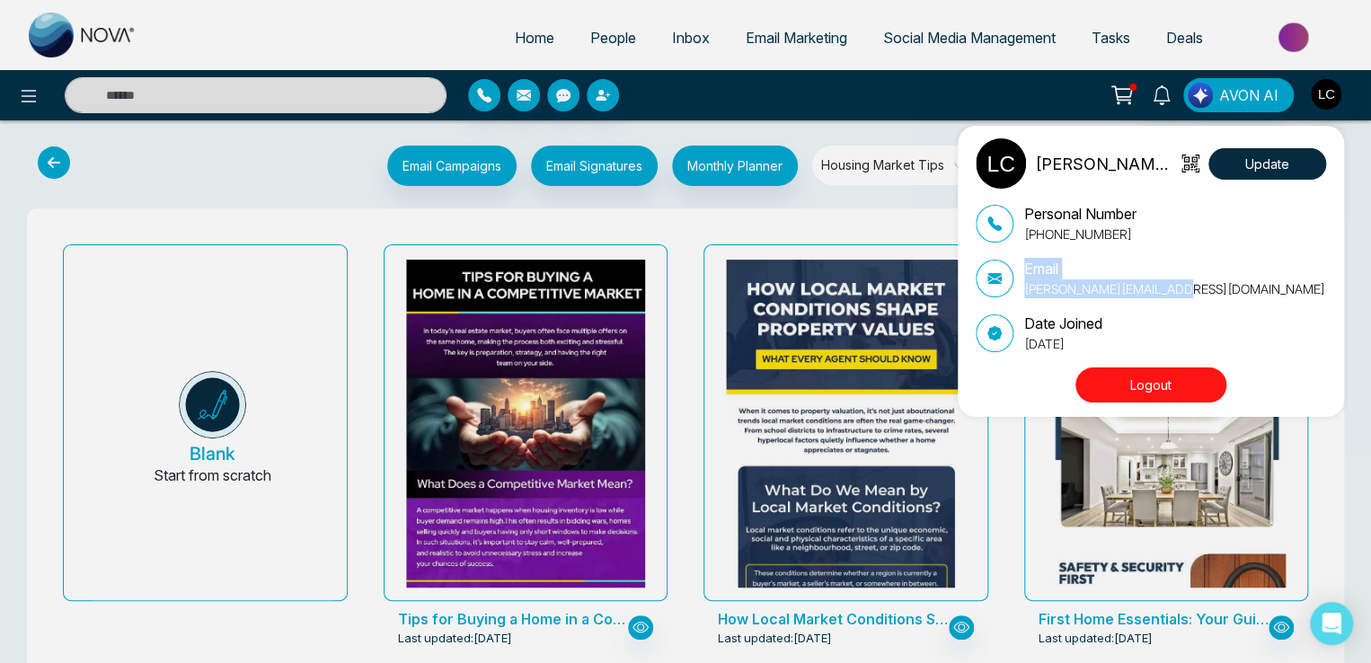
drag, startPoint x: 1197, startPoint y: 286, endPoint x: 1015, endPoint y: 260, distance: 184.1
click at [1015, 260] on div "Email [PERSON_NAME][EMAIL_ADDRESS][DOMAIN_NAME]" at bounding box center [1150, 278] width 350 height 40
copy div "Email [PERSON_NAME][EMAIL_ADDRESS][DOMAIN_NAME]"
click at [719, 74] on div "[PERSON_NAME] Canada Update Personal Number [PHONE_NUMBER] Email [PERSON_NAME][…" at bounding box center [685, 331] width 1371 height 663
